Goal: Task Accomplishment & Management: Use online tool/utility

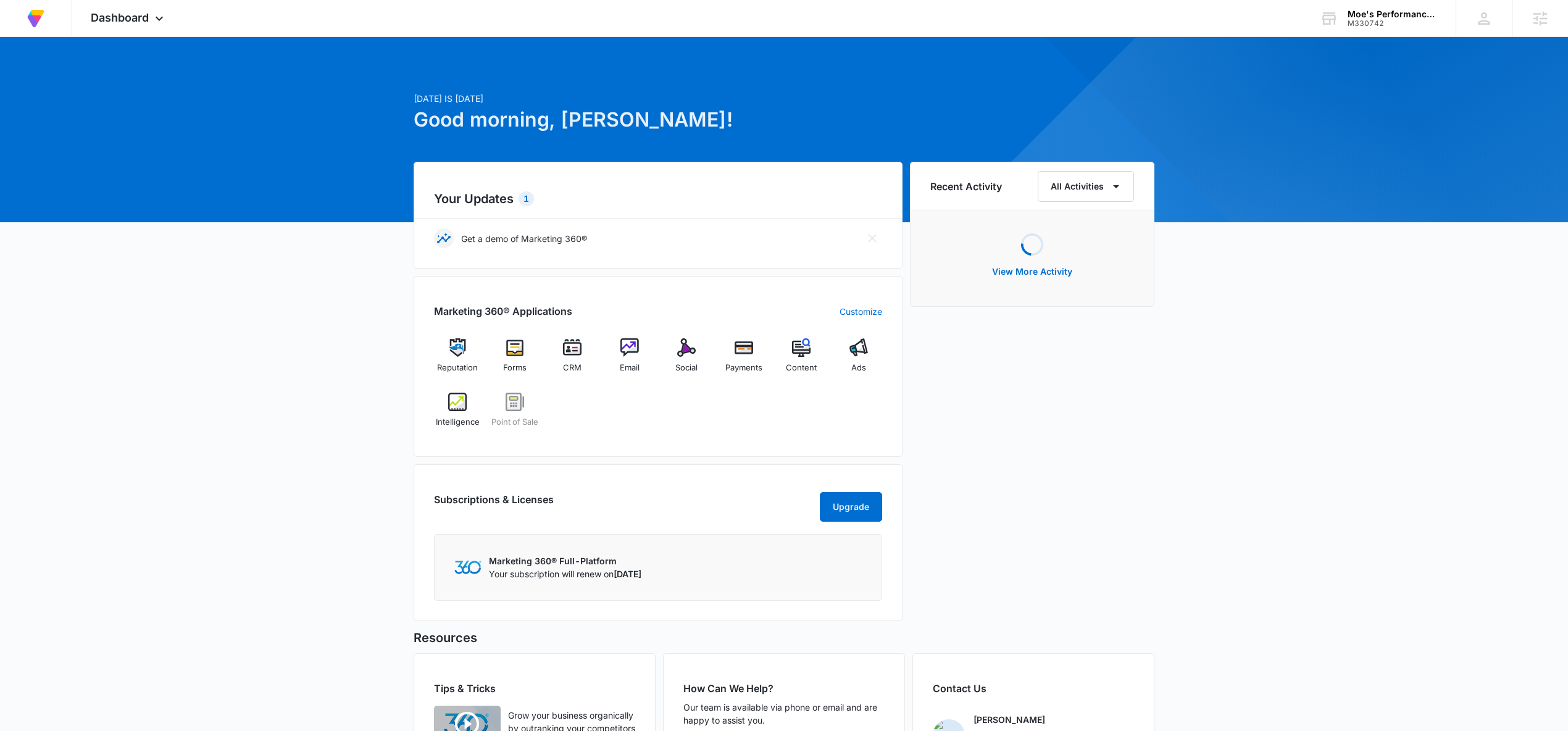
drag, startPoint x: 666, startPoint y: 406, endPoint x: 638, endPoint y: 391, distance: 31.8
click at [667, 405] on div "Reputation Forms CRM Email Social Payments Content Ads Intelligence Point of Sa…" at bounding box center [658, 387] width 448 height 98
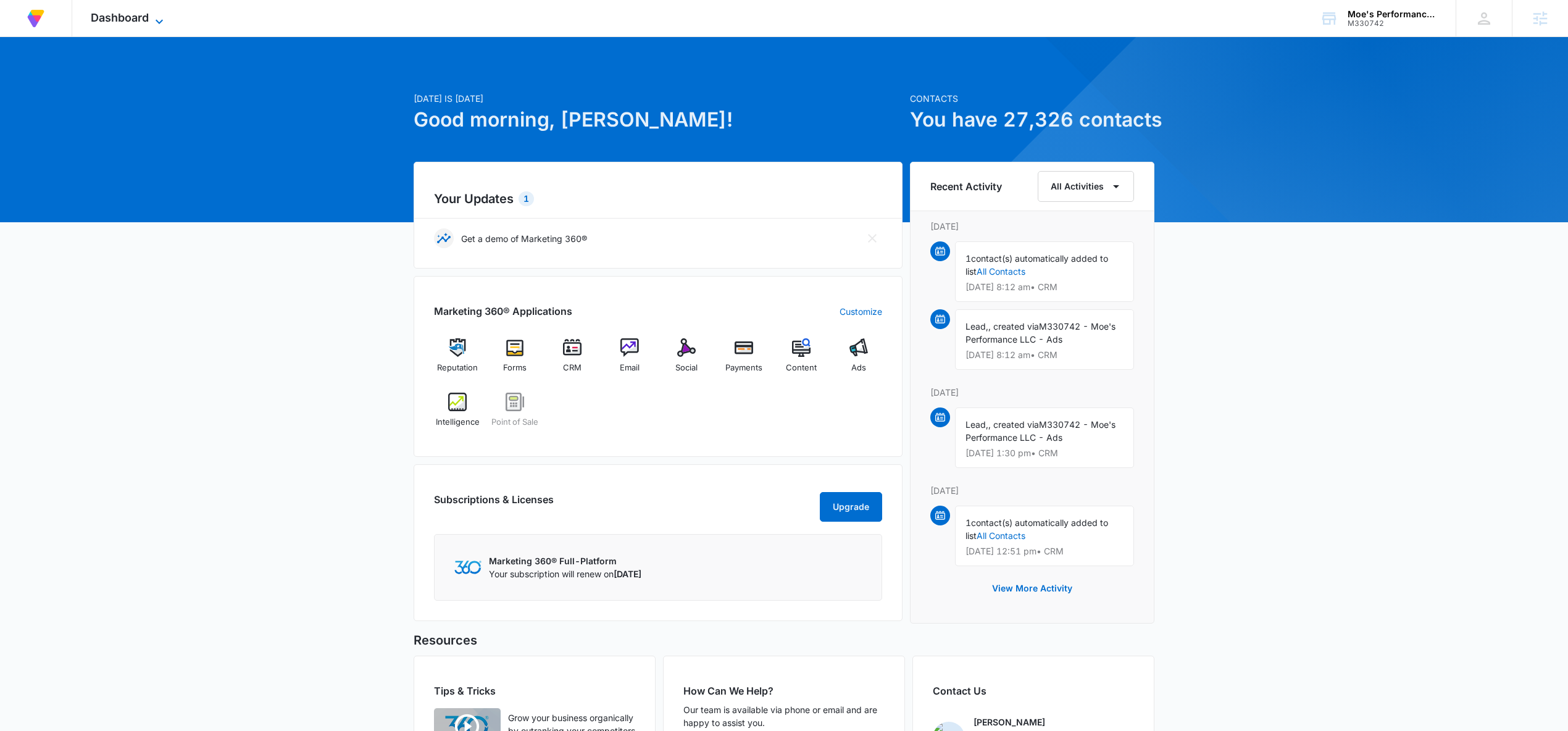
click at [140, 18] on span "Dashboard" at bounding box center [120, 18] width 58 height 13
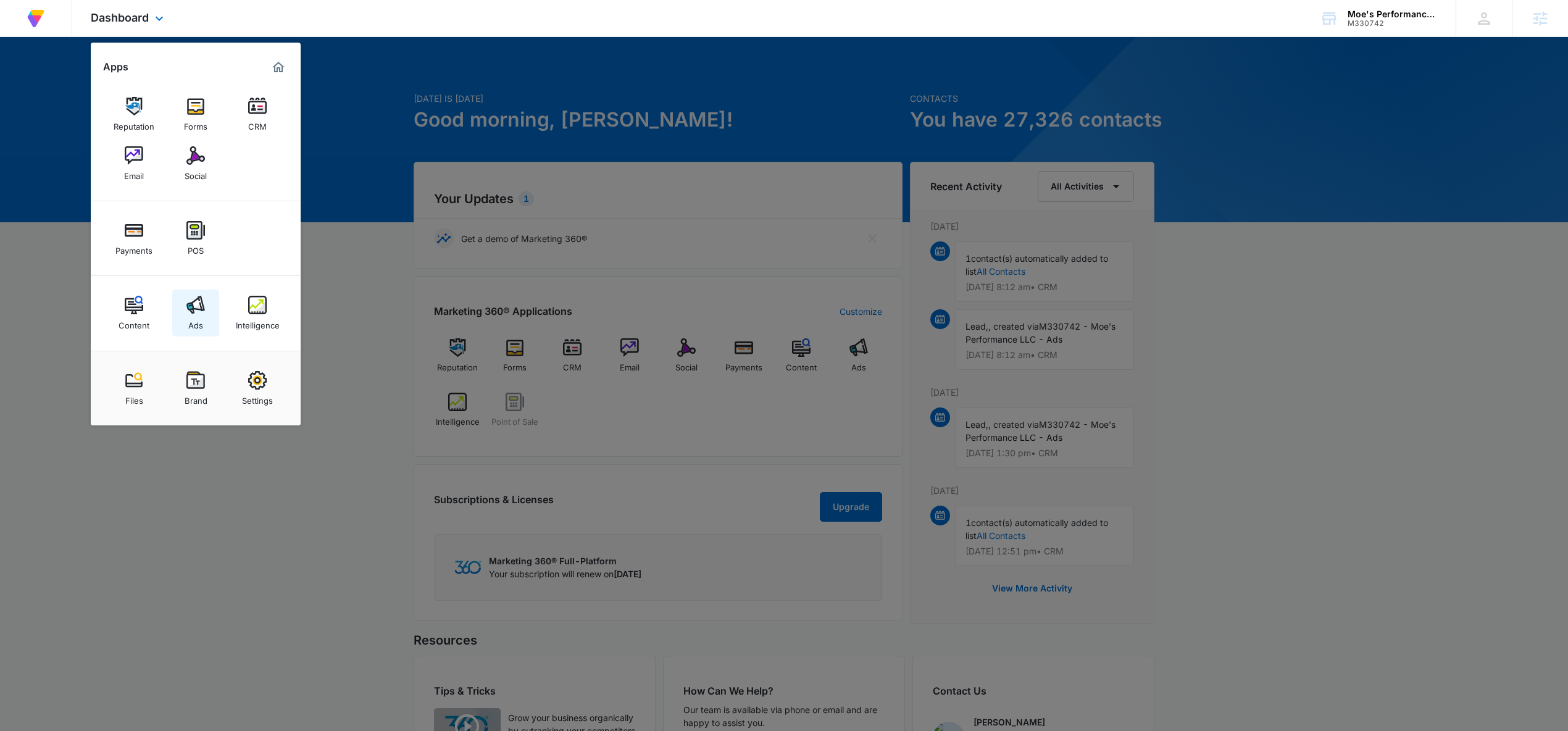
click at [193, 311] on img at bounding box center [195, 305] width 19 height 19
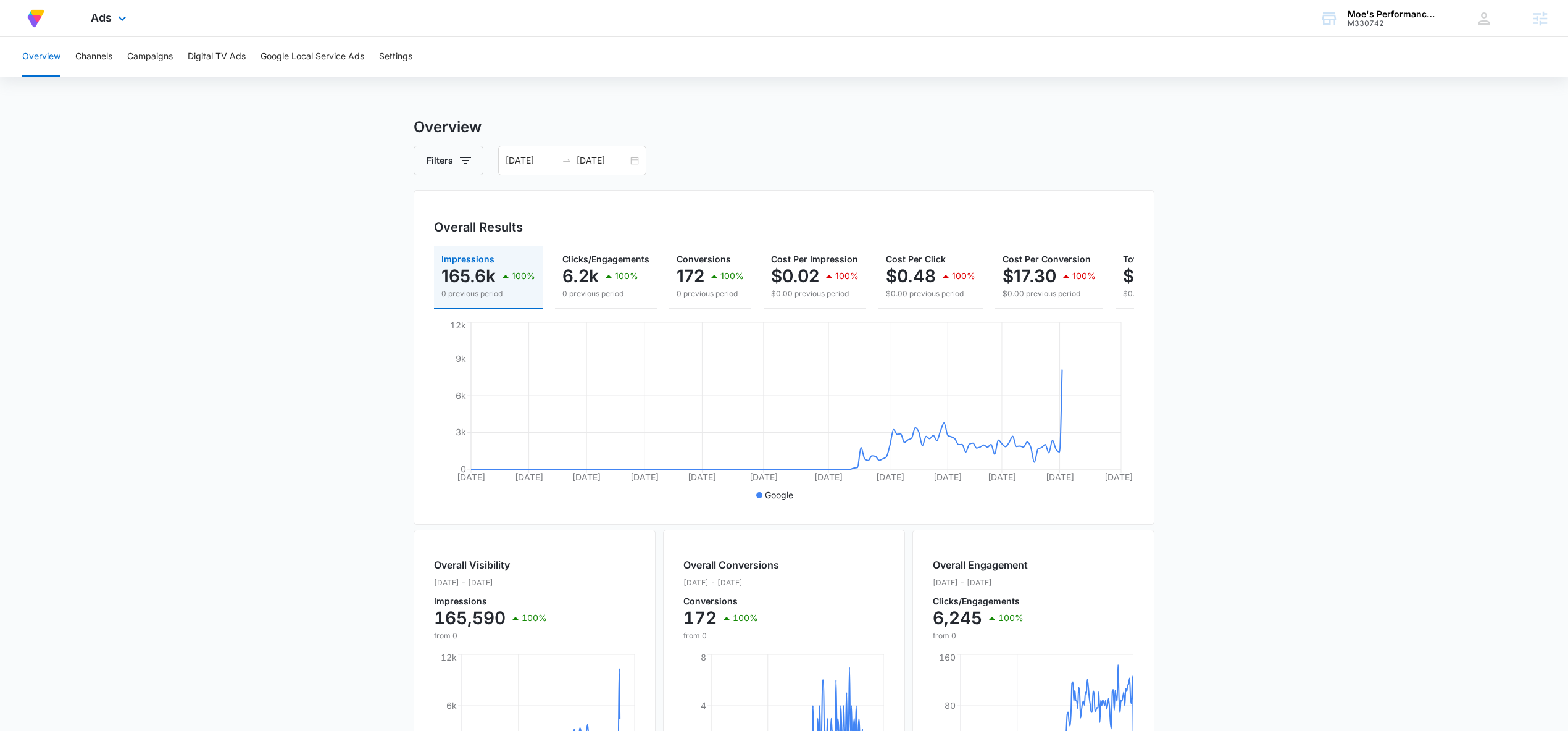
click at [101, 7] on div "Ads Apps Reputation Forms CRM Email Social Payments POS Content Ads Intelligenc…" at bounding box center [111, 18] width 76 height 36
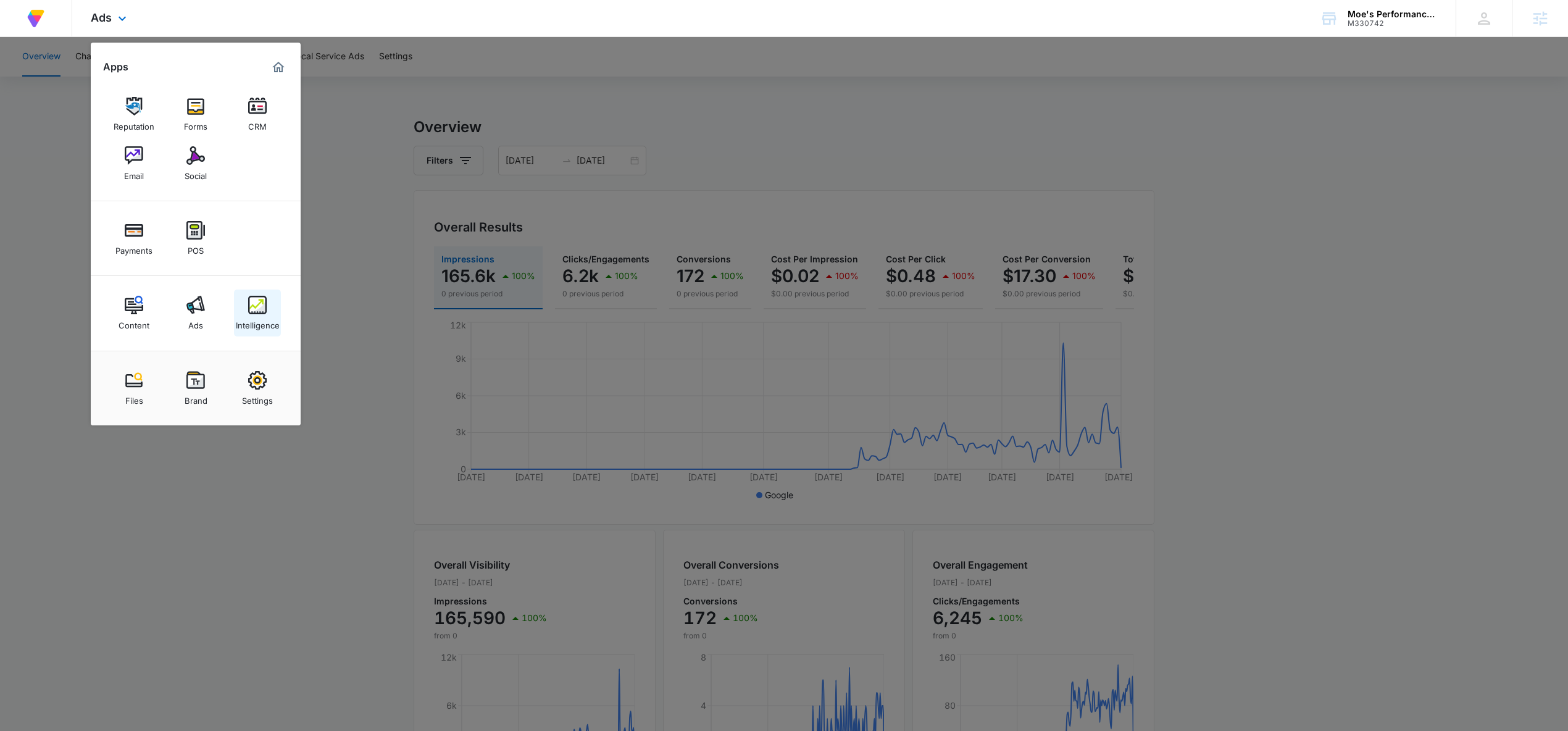
click at [242, 324] on div "Intelligence" at bounding box center [257, 323] width 44 height 16
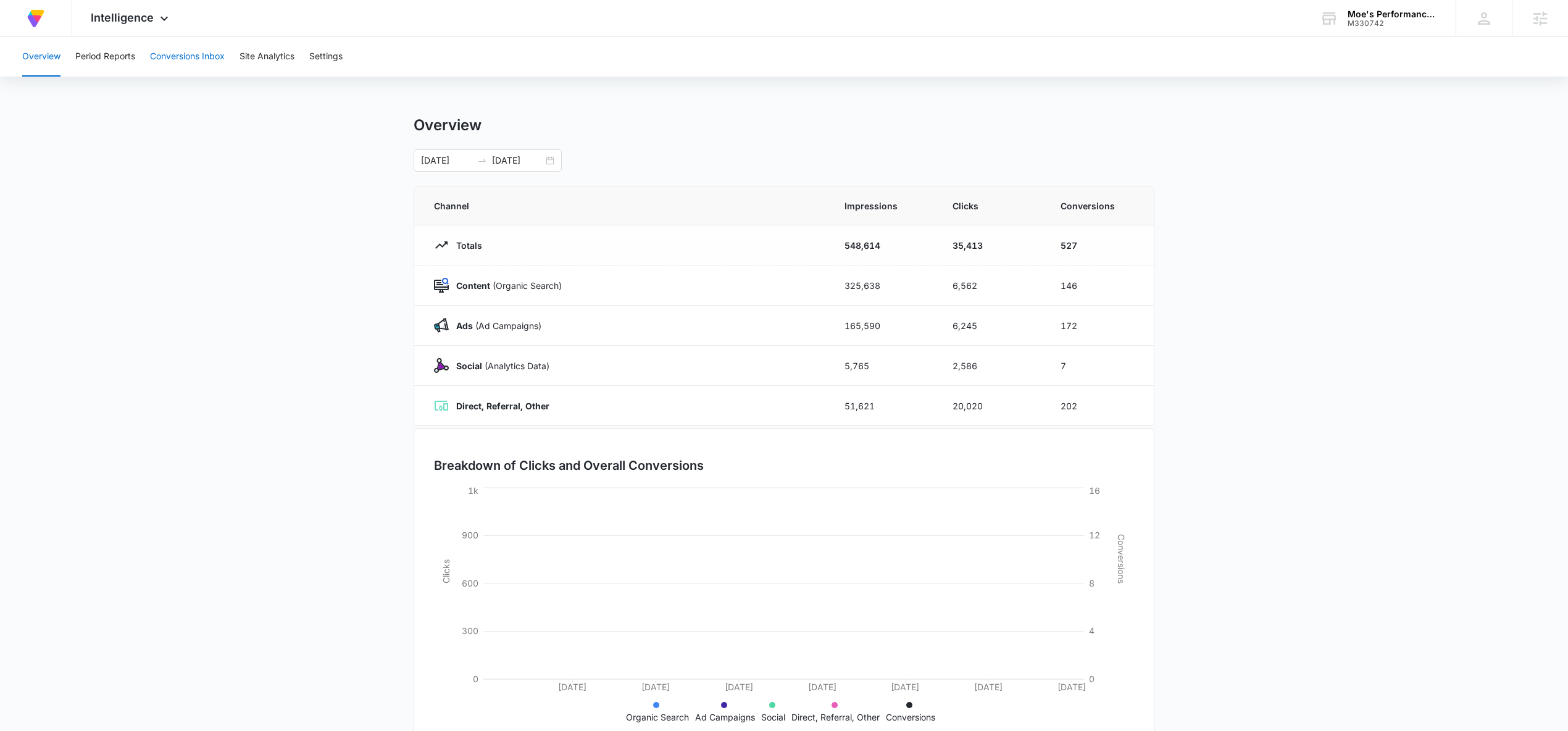
click at [183, 44] on button "Conversions Inbox" at bounding box center [187, 56] width 75 height 40
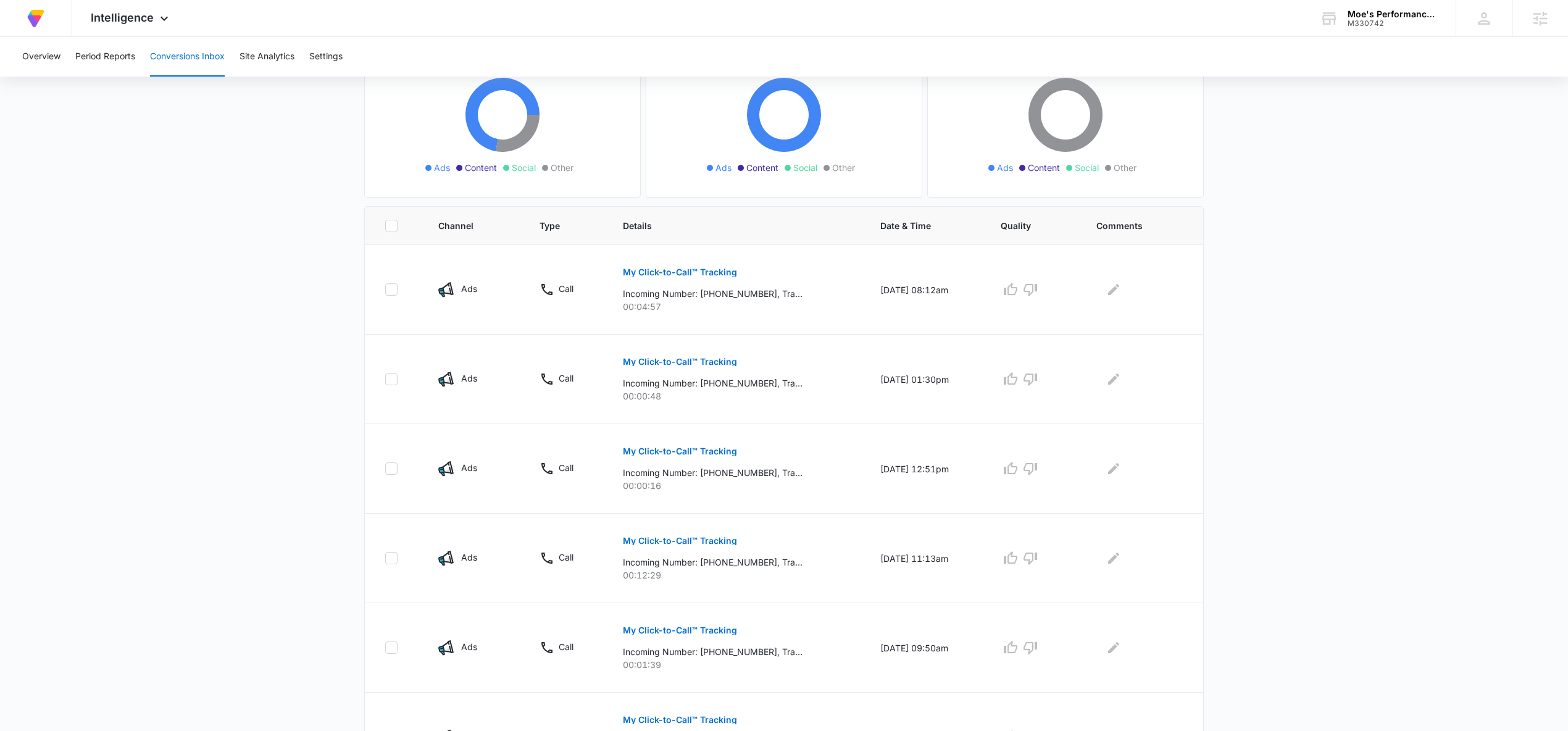
scroll to position [144, 0]
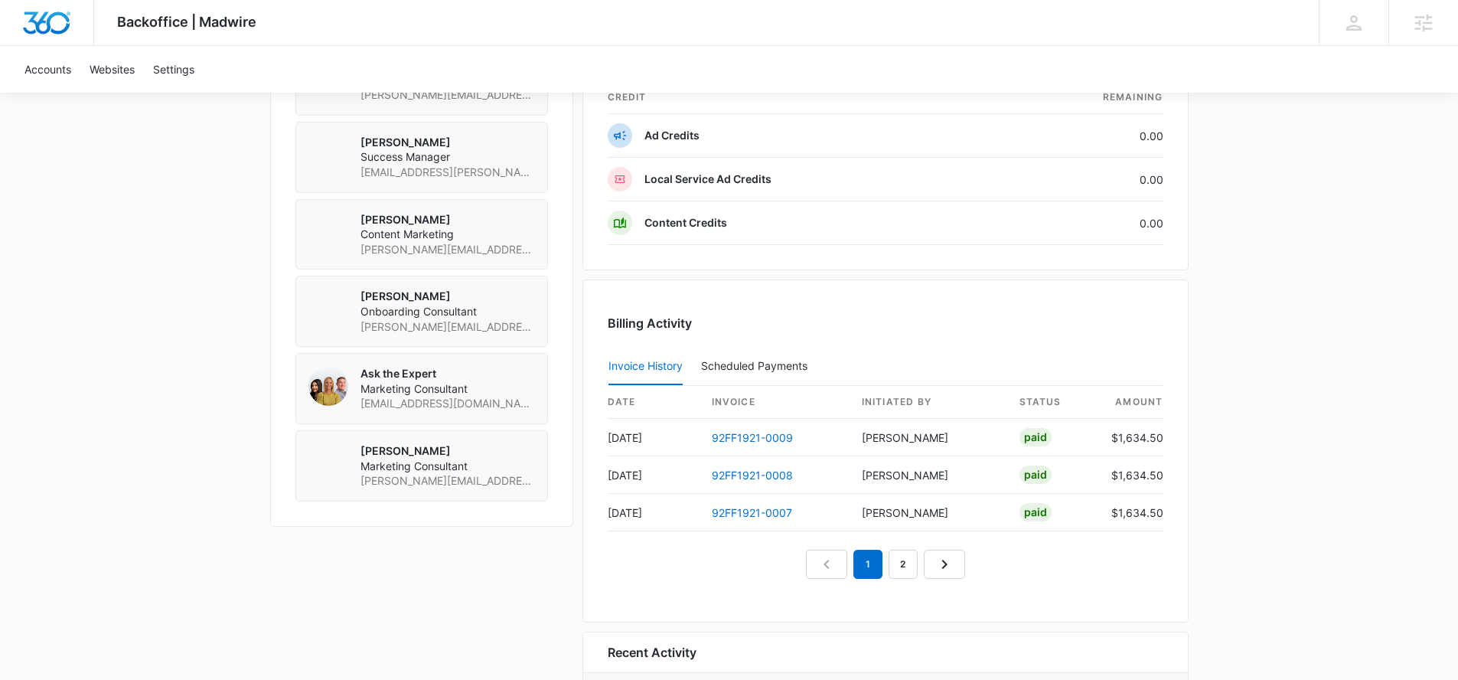
scroll to position [1339, 0]
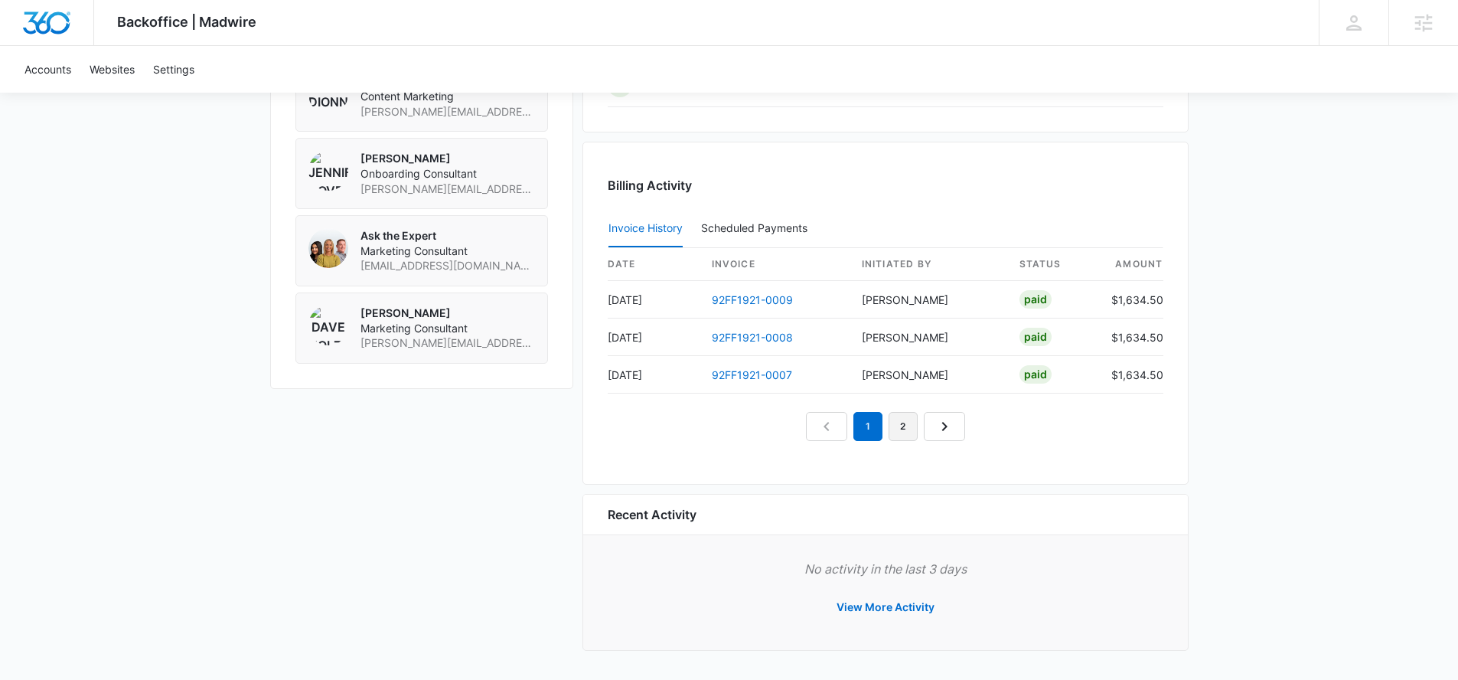
click at [900, 428] on link "2" at bounding box center [903, 426] width 29 height 29
click at [927, 421] on link "3" at bounding box center [920, 426] width 29 height 29
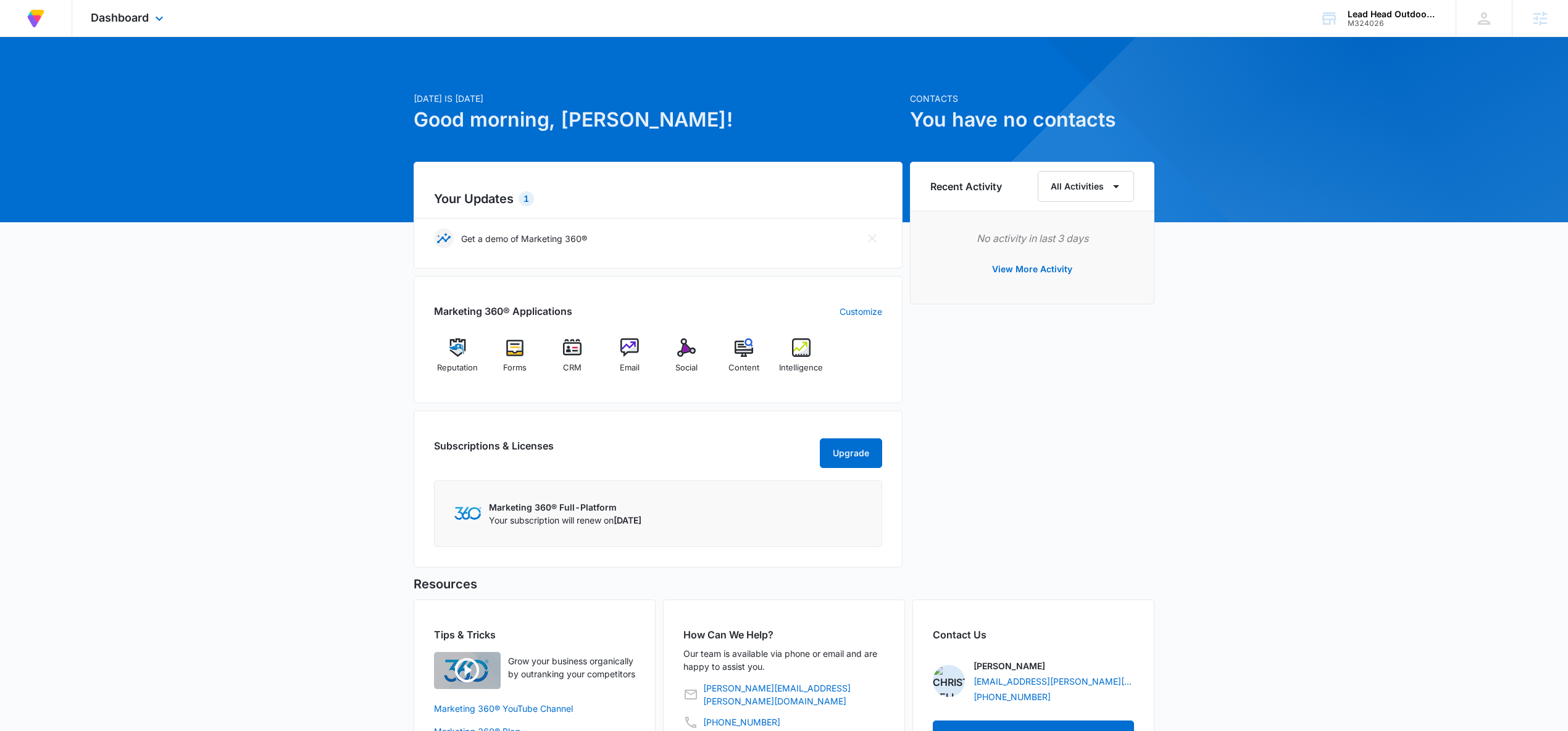
click at [125, 25] on div "Dashboard Apps Reputation Forms CRM Email Social Content Intelligence Files Bra…" at bounding box center [129, 18] width 113 height 36
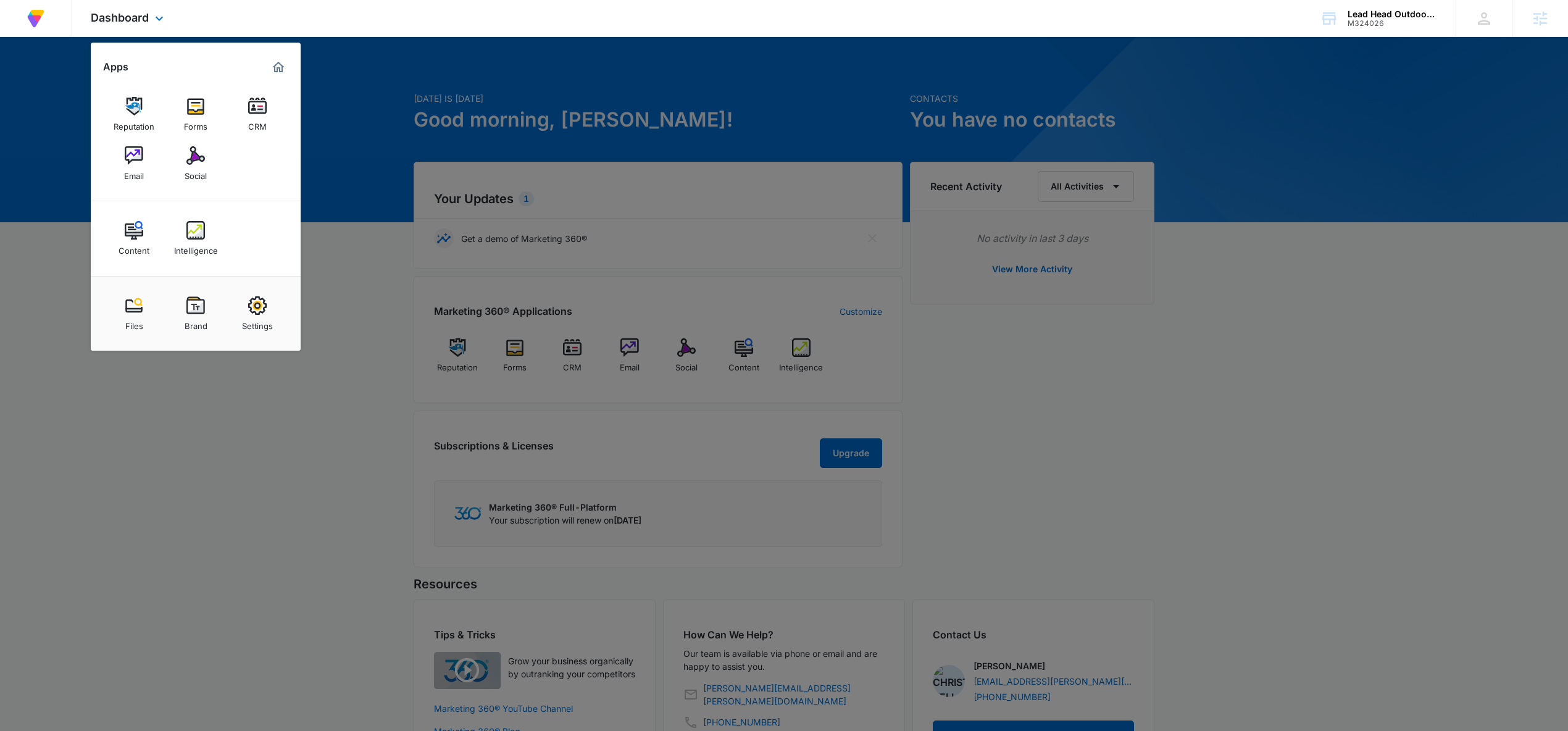
click at [277, 66] on img "Marketing 360® Dashboard" at bounding box center [278, 67] width 15 height 15
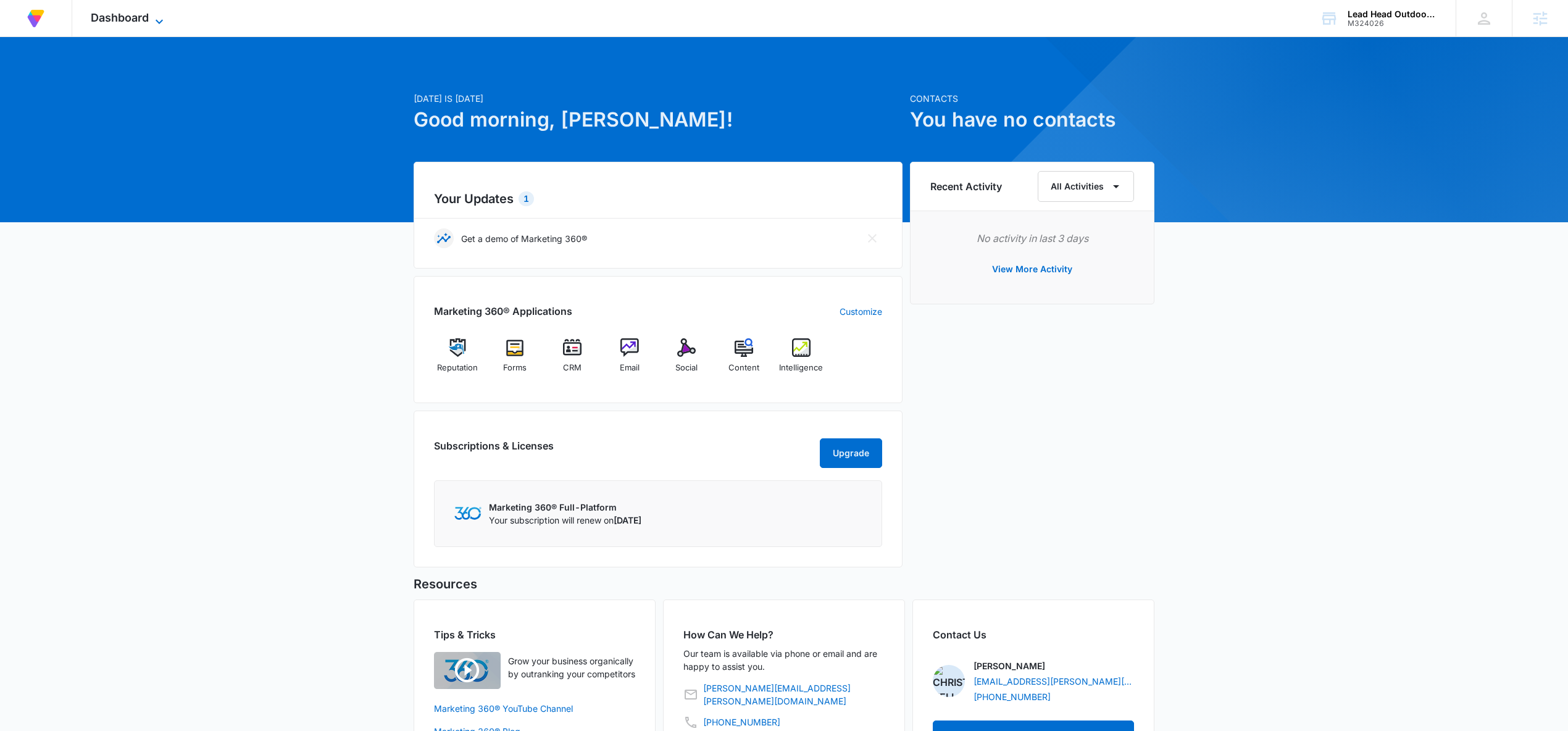
click at [125, 12] on span "Dashboard" at bounding box center [120, 18] width 58 height 13
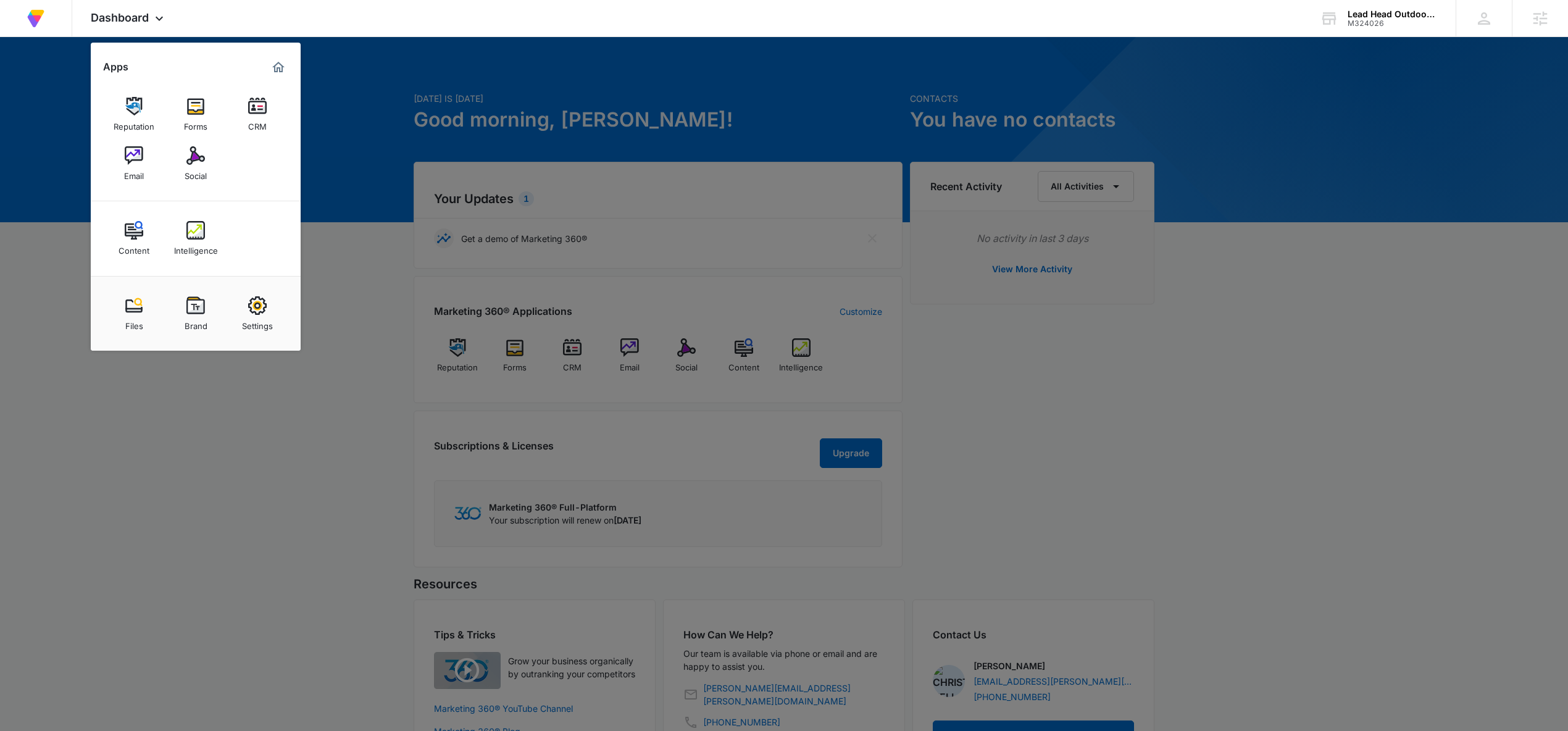
click at [394, 64] on div at bounding box center [784, 366] width 1568 height 731
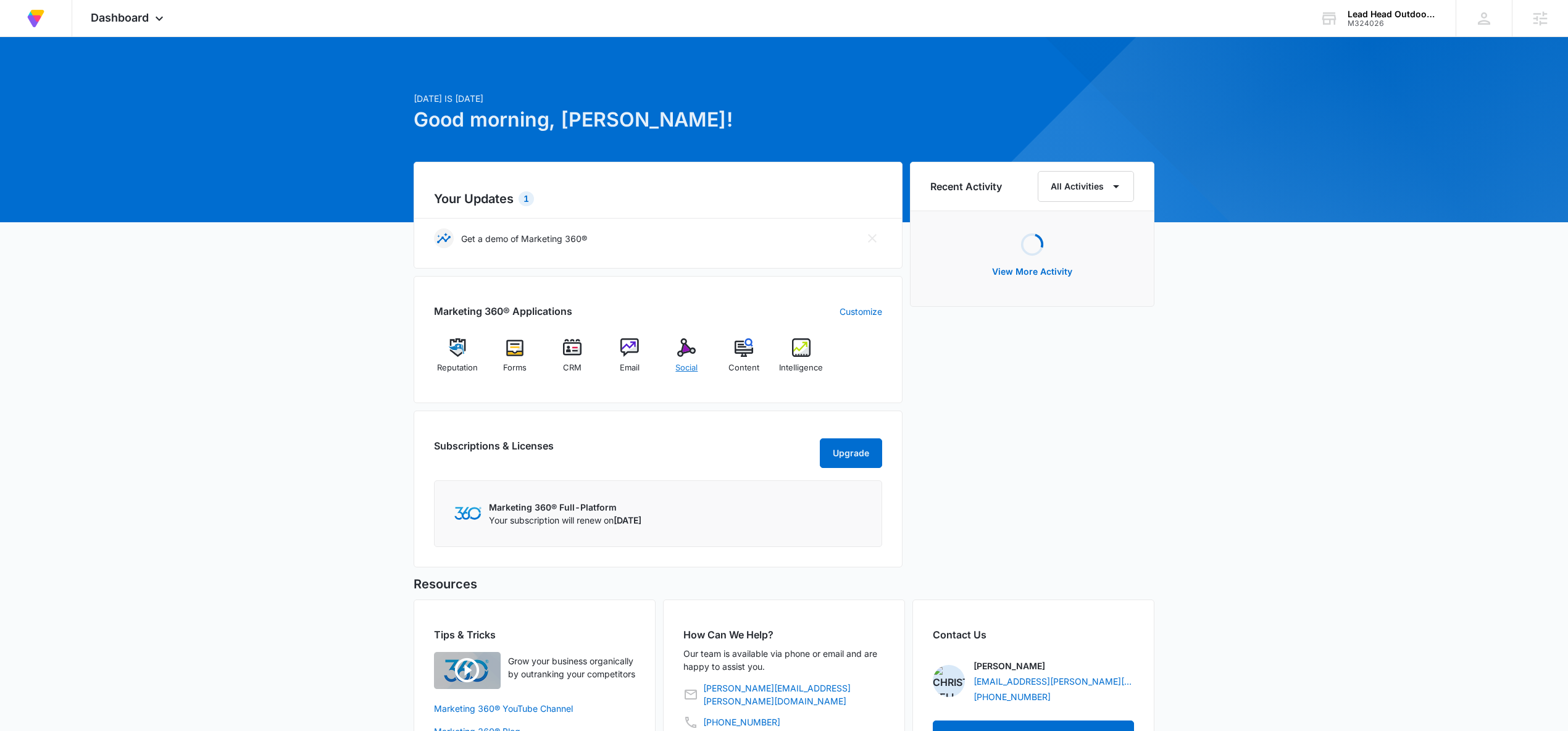
click at [678, 357] on div "Social" at bounding box center [686, 360] width 48 height 44
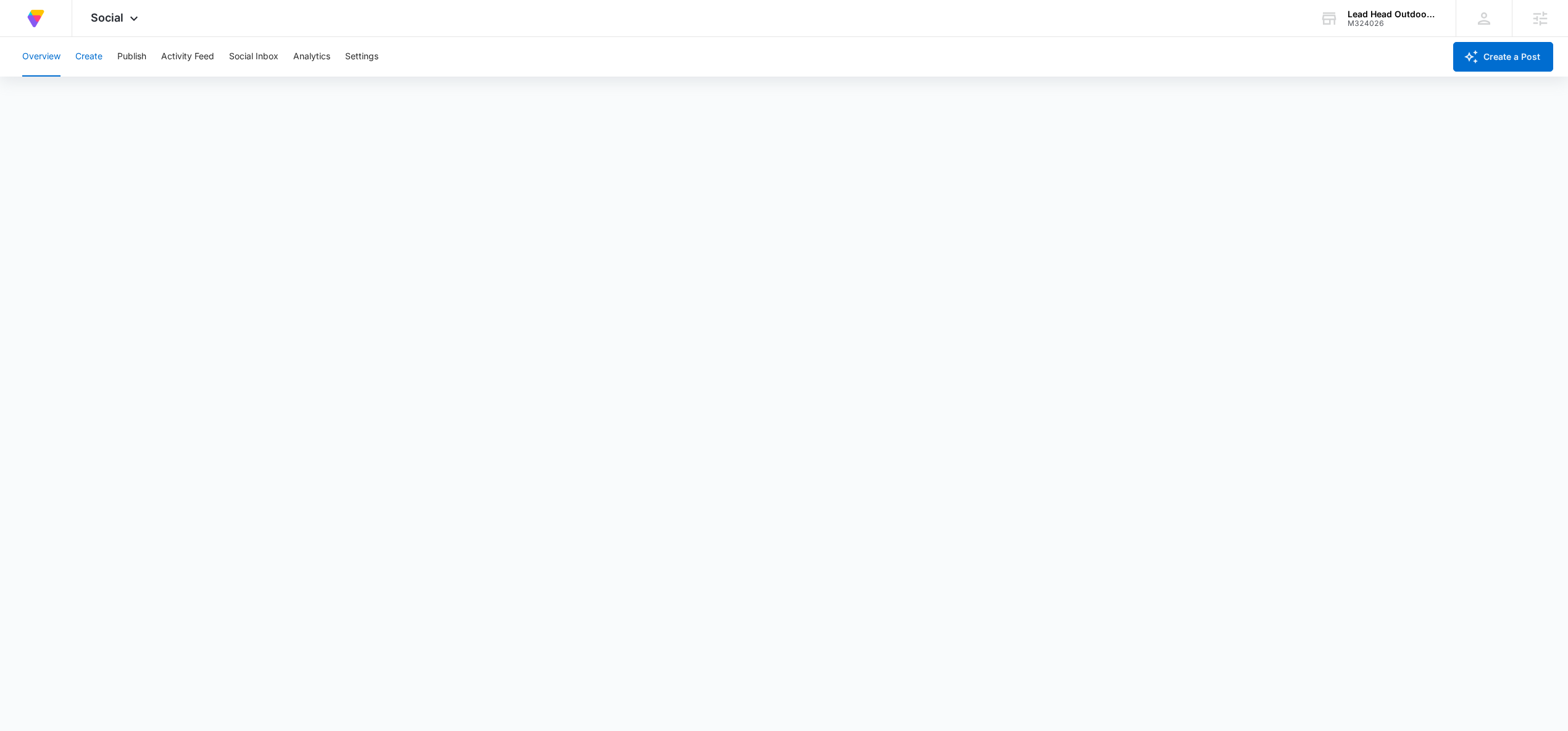
click at [100, 56] on button "Create" at bounding box center [89, 56] width 27 height 40
click at [91, 86] on div "Content Library Approvals Recommendations Auto Import" at bounding box center [783, 94] width 1538 height 35
click at [121, 96] on button "Approvals" at bounding box center [120, 94] width 41 height 35
click at [185, 102] on button "Recommendations" at bounding box center [194, 94] width 75 height 35
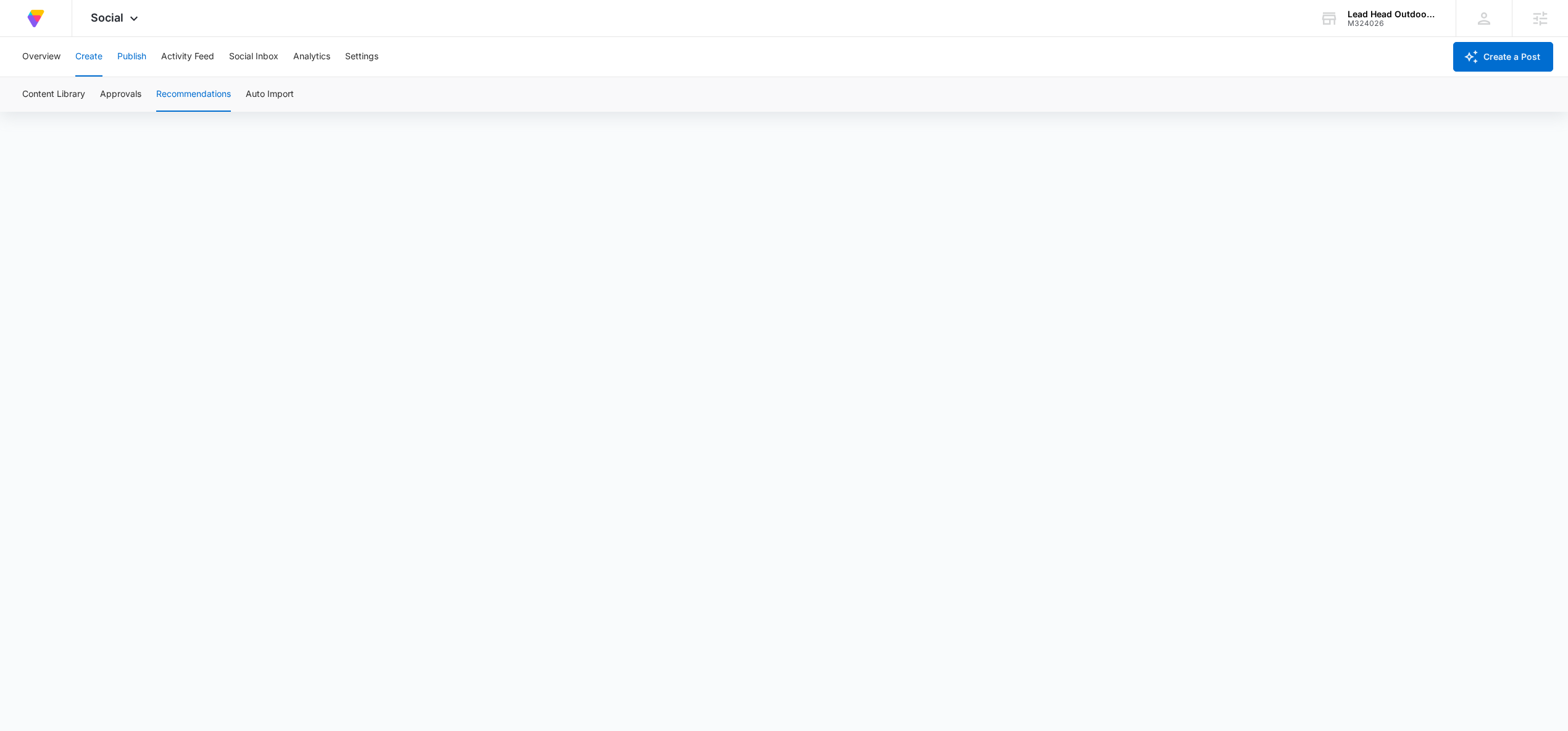
click at [125, 56] on button "Publish" at bounding box center [131, 56] width 29 height 40
click at [91, 18] on span "Social" at bounding box center [107, 18] width 33 height 13
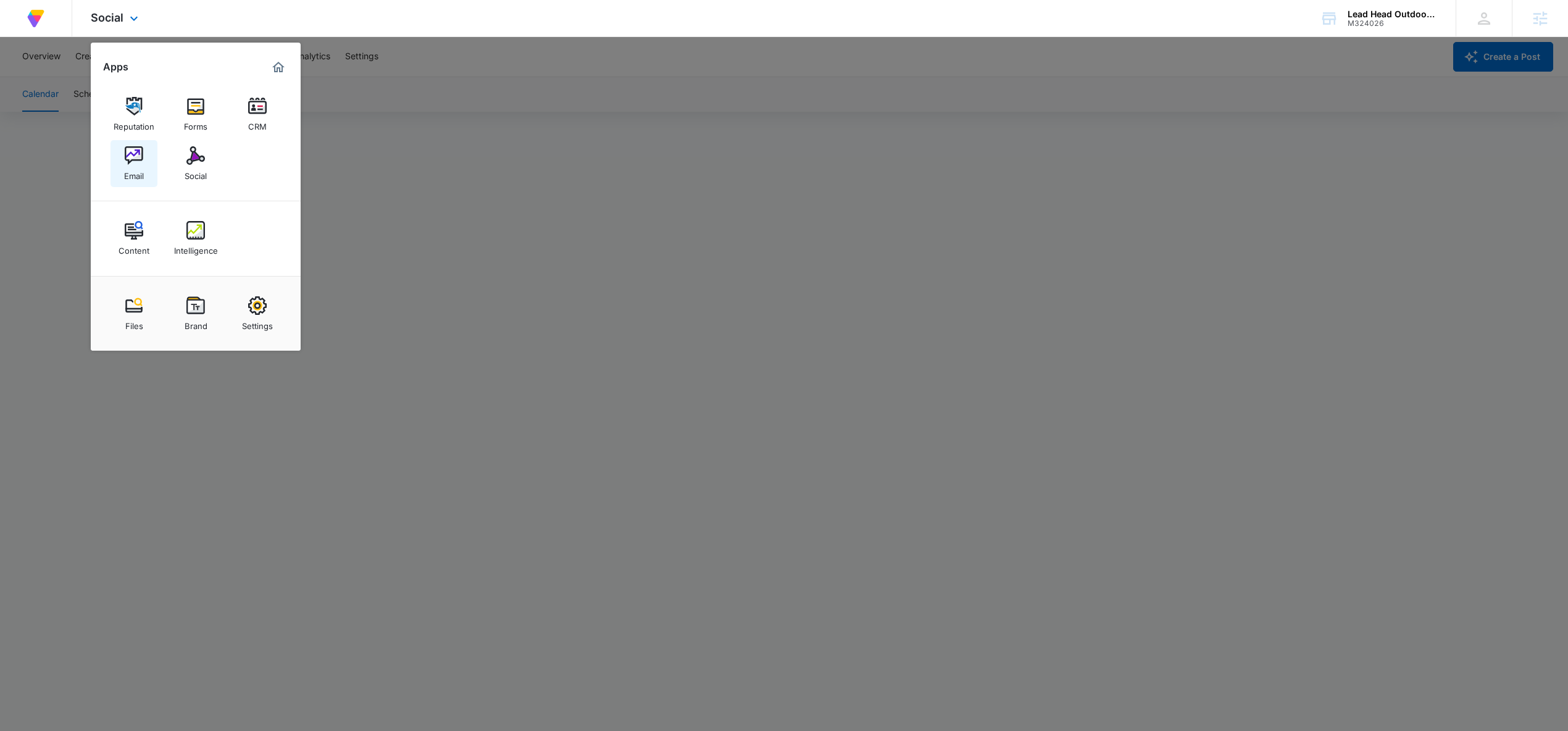
click at [149, 159] on link "Email" at bounding box center [134, 164] width 47 height 47
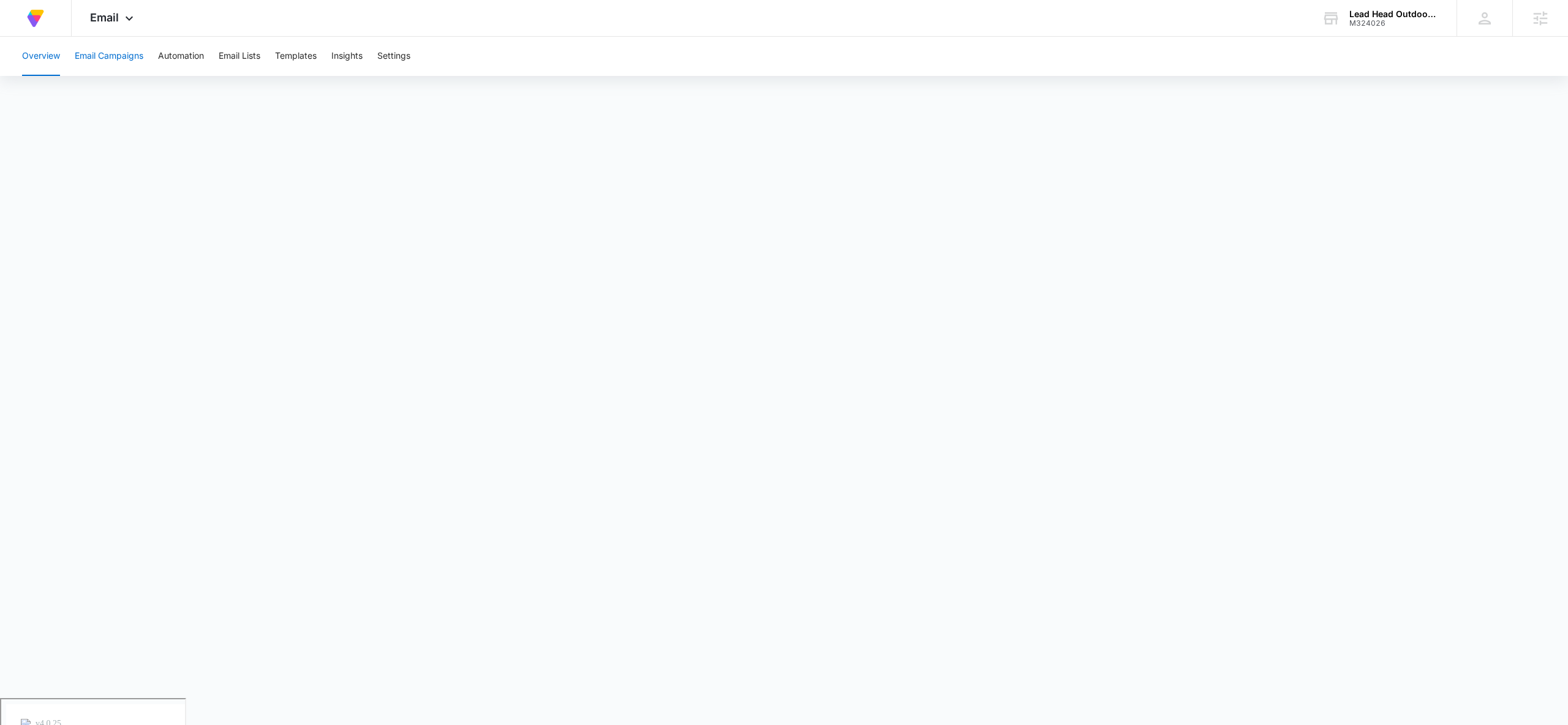
click at [123, 57] on button "Email Campaigns" at bounding box center [109, 56] width 69 height 39
drag, startPoint x: 157, startPoint y: 58, endPoint x: 165, endPoint y: 58, distance: 8.0
click at [159, 58] on div "Overview Email Campaigns Automation Email Lists Templates Insights Settings" at bounding box center [784, 56] width 1539 height 39
click at [166, 58] on button "Automation" at bounding box center [180, 56] width 46 height 39
click at [103, 45] on button "Email Campaigns" at bounding box center [109, 56] width 69 height 39
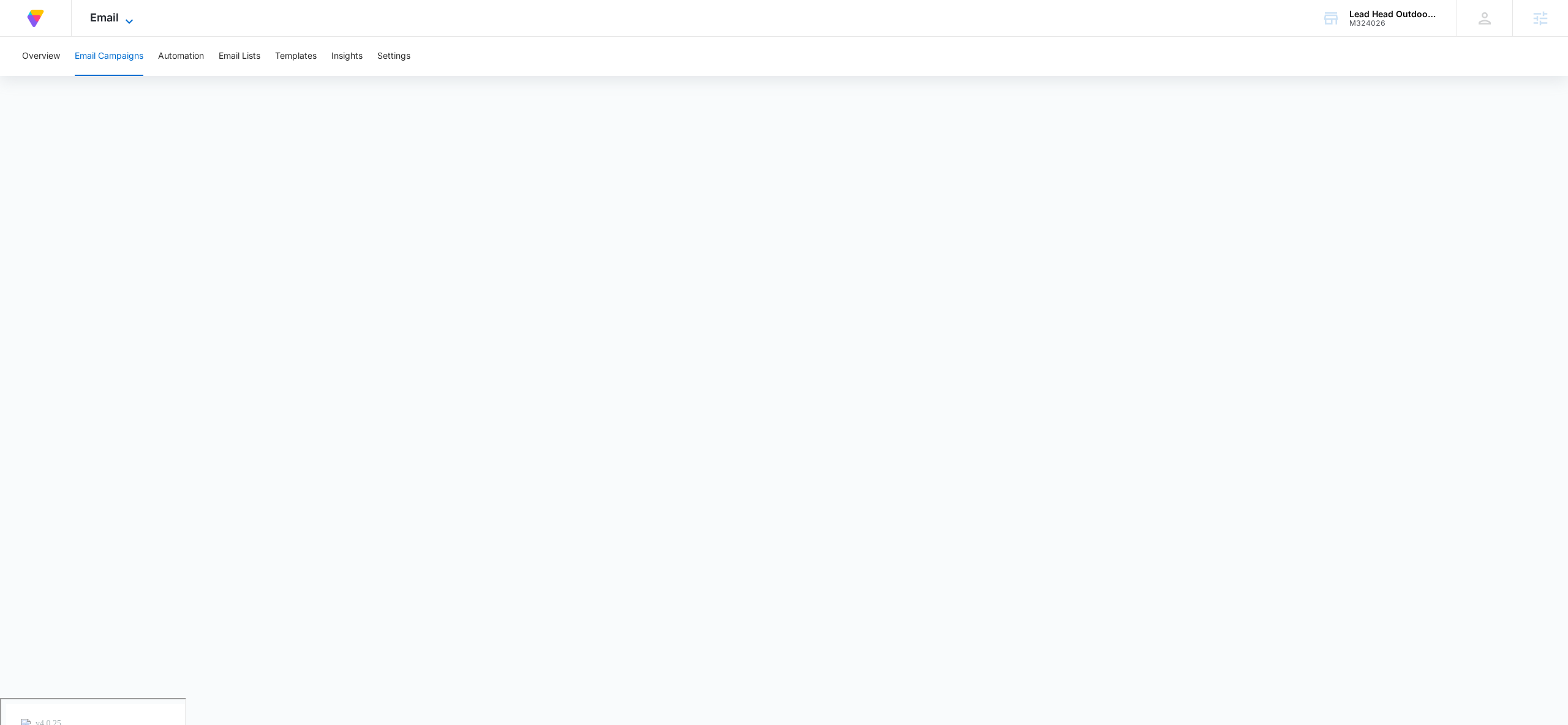
click at [110, 18] on span "Email" at bounding box center [105, 18] width 29 height 13
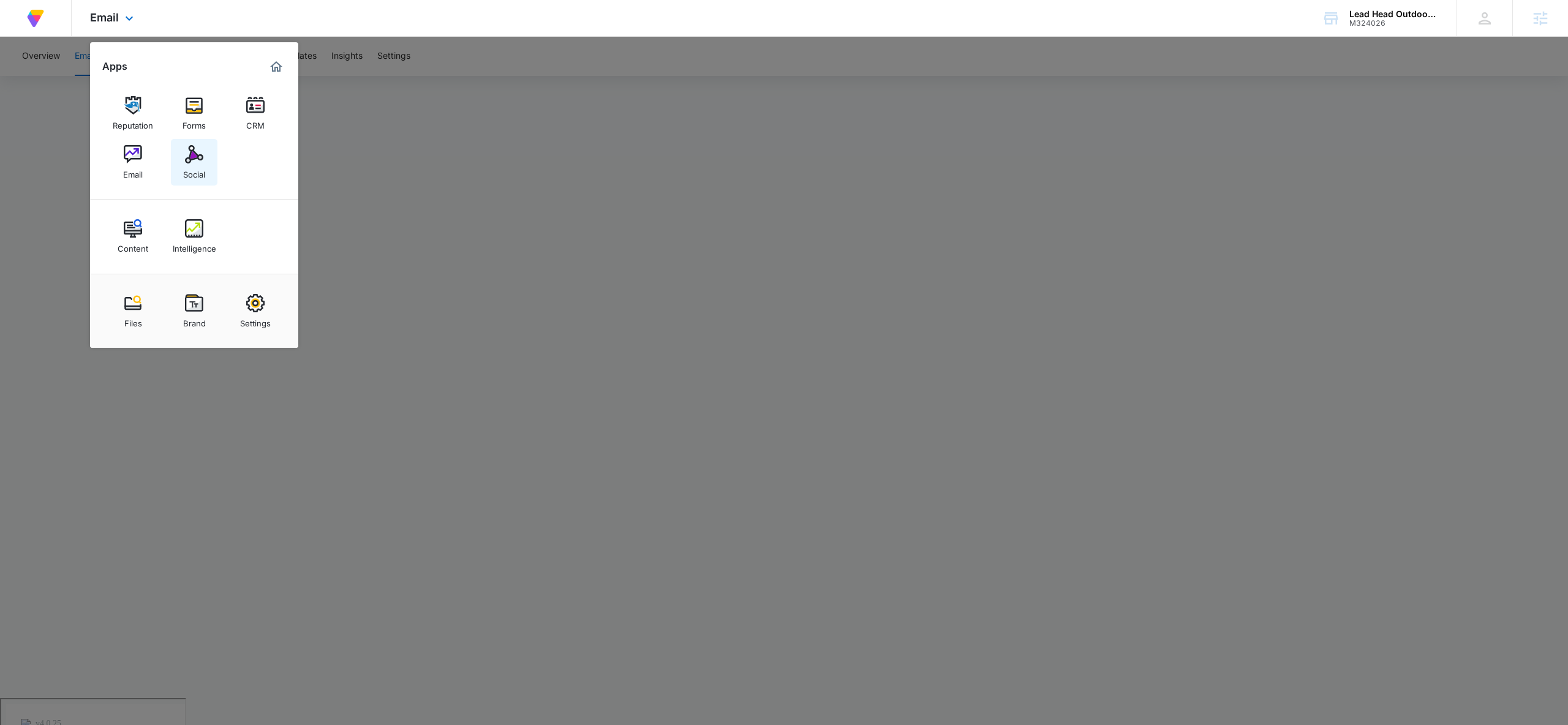
click at [193, 161] on img at bounding box center [194, 154] width 18 height 18
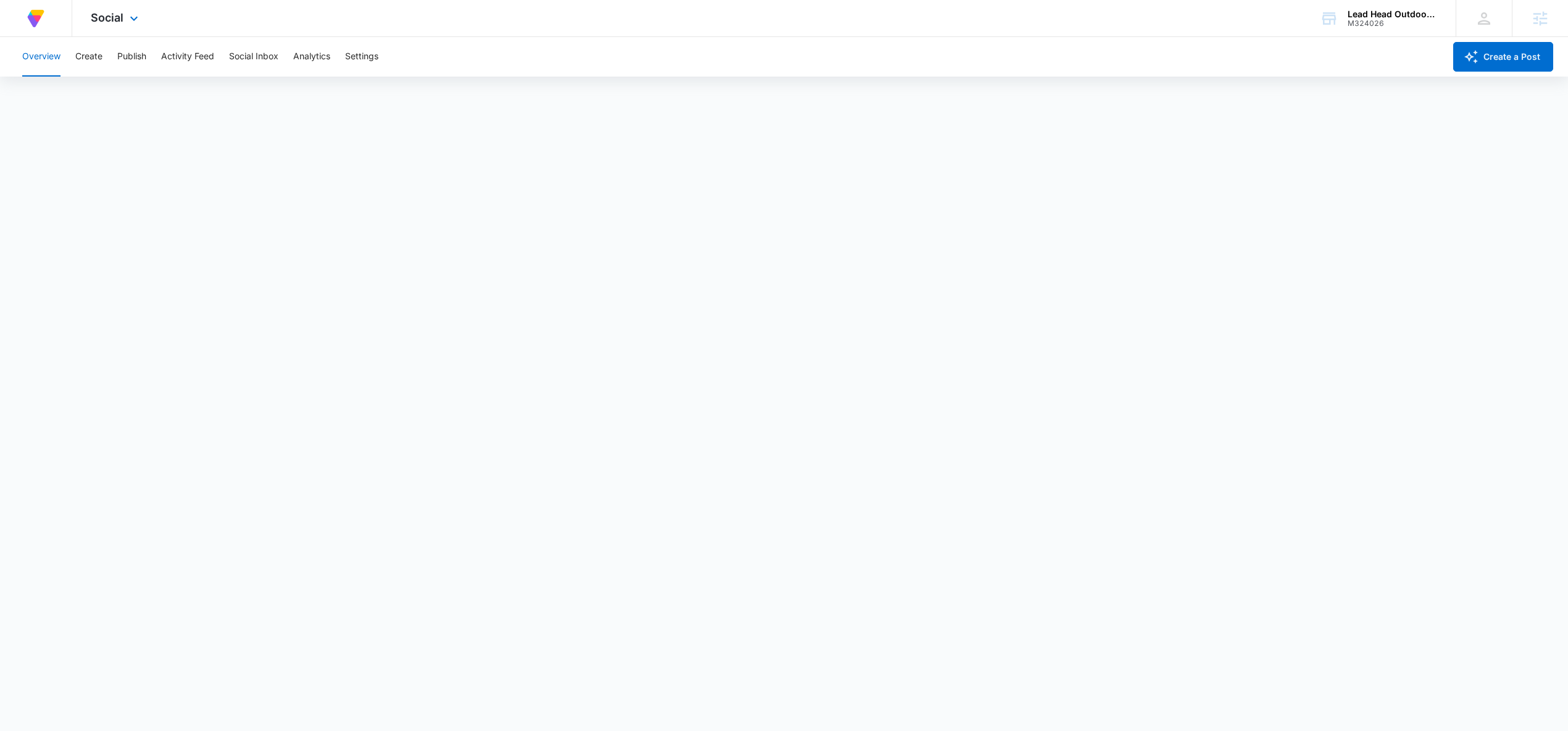
click at [115, 7] on div "Social Apps Reputation Forms CRM Email Social Content Intelligence Files Brand …" at bounding box center [116, 18] width 88 height 36
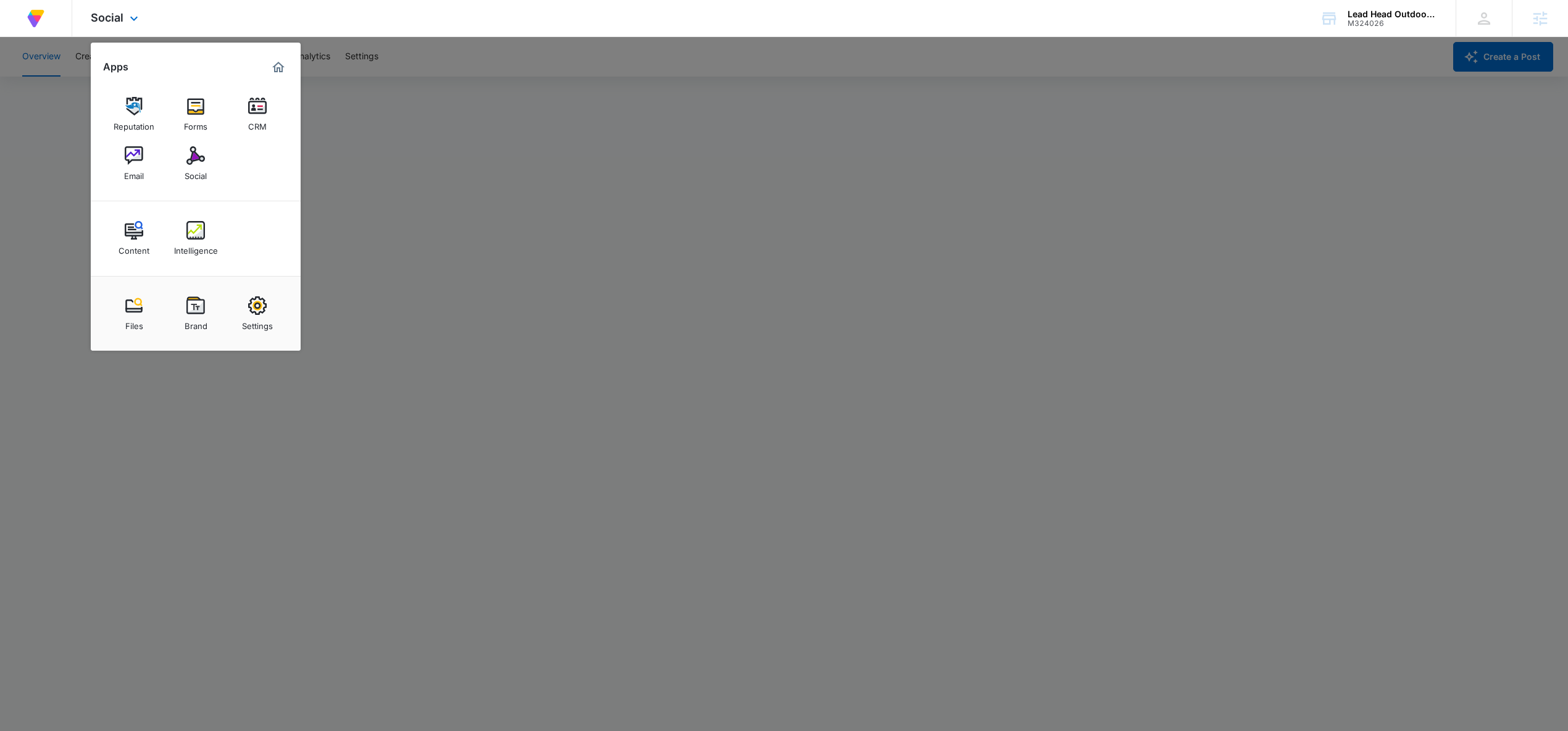
click at [275, 62] on img "Marketing 360® Dashboard" at bounding box center [278, 67] width 15 height 15
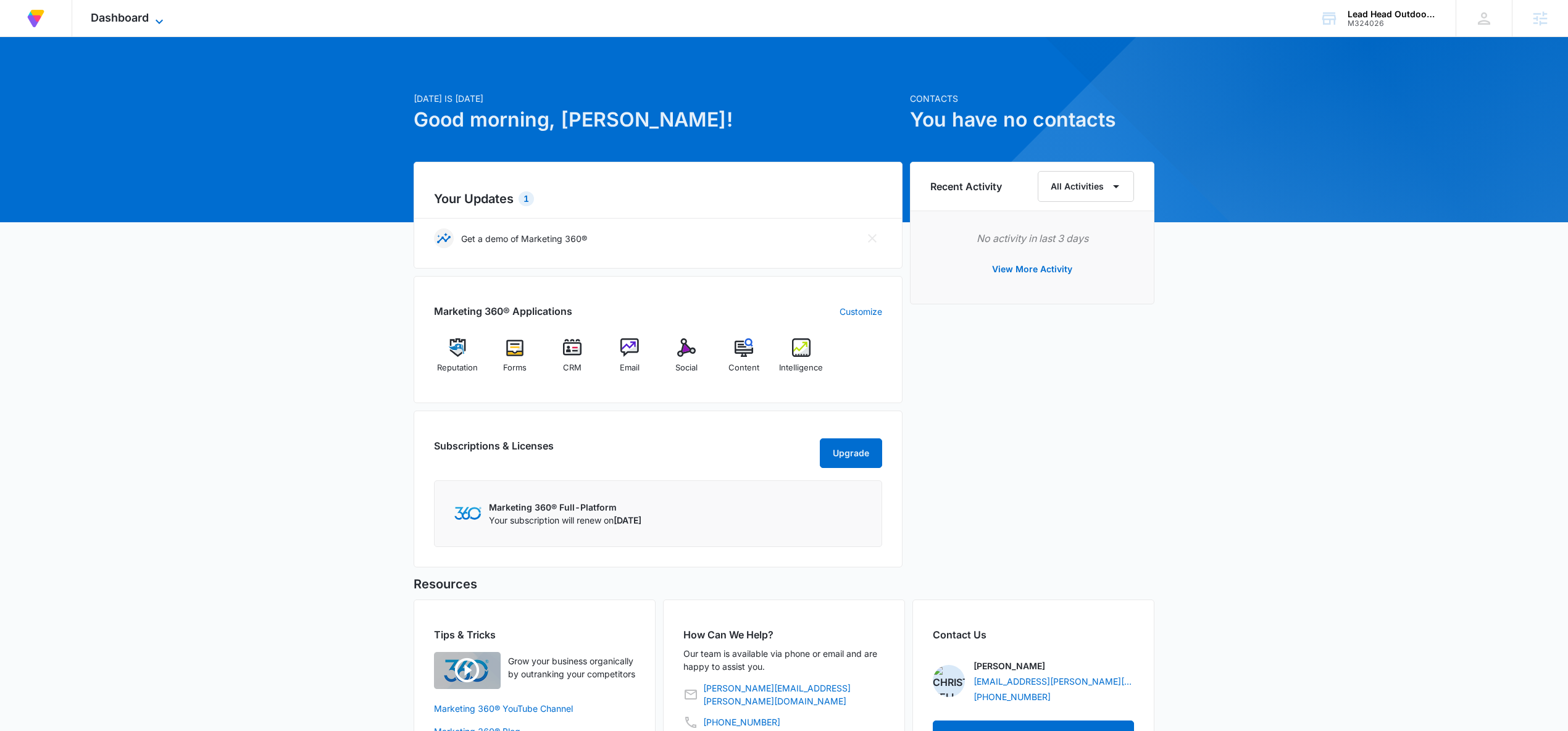
click at [156, 17] on icon at bounding box center [159, 22] width 15 height 15
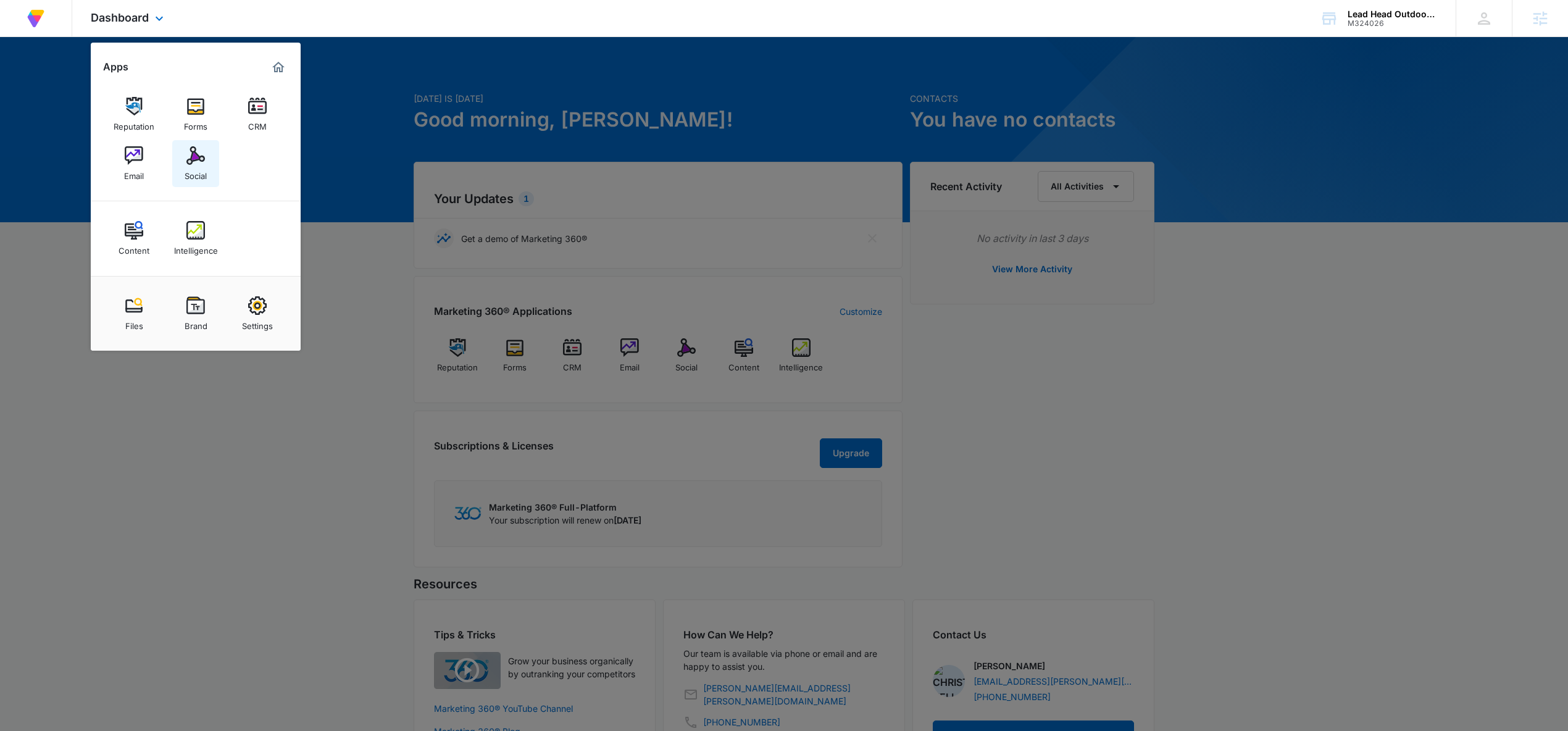
click at [198, 169] on div "Social" at bounding box center [196, 173] width 23 height 16
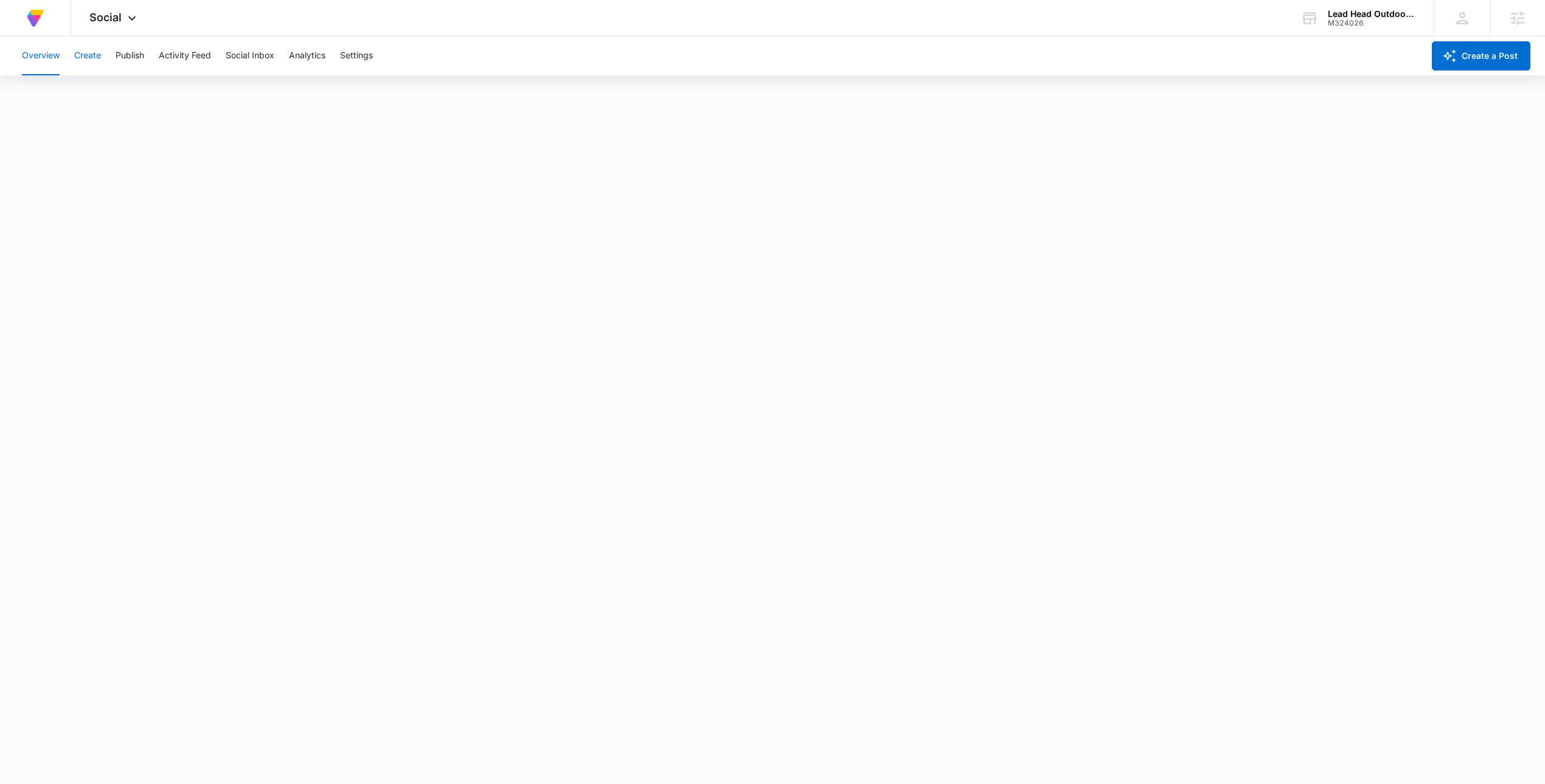
click at [87, 51] on button "Create" at bounding box center [87, 56] width 27 height 39
